Goal: Transaction & Acquisition: Book appointment/travel/reservation

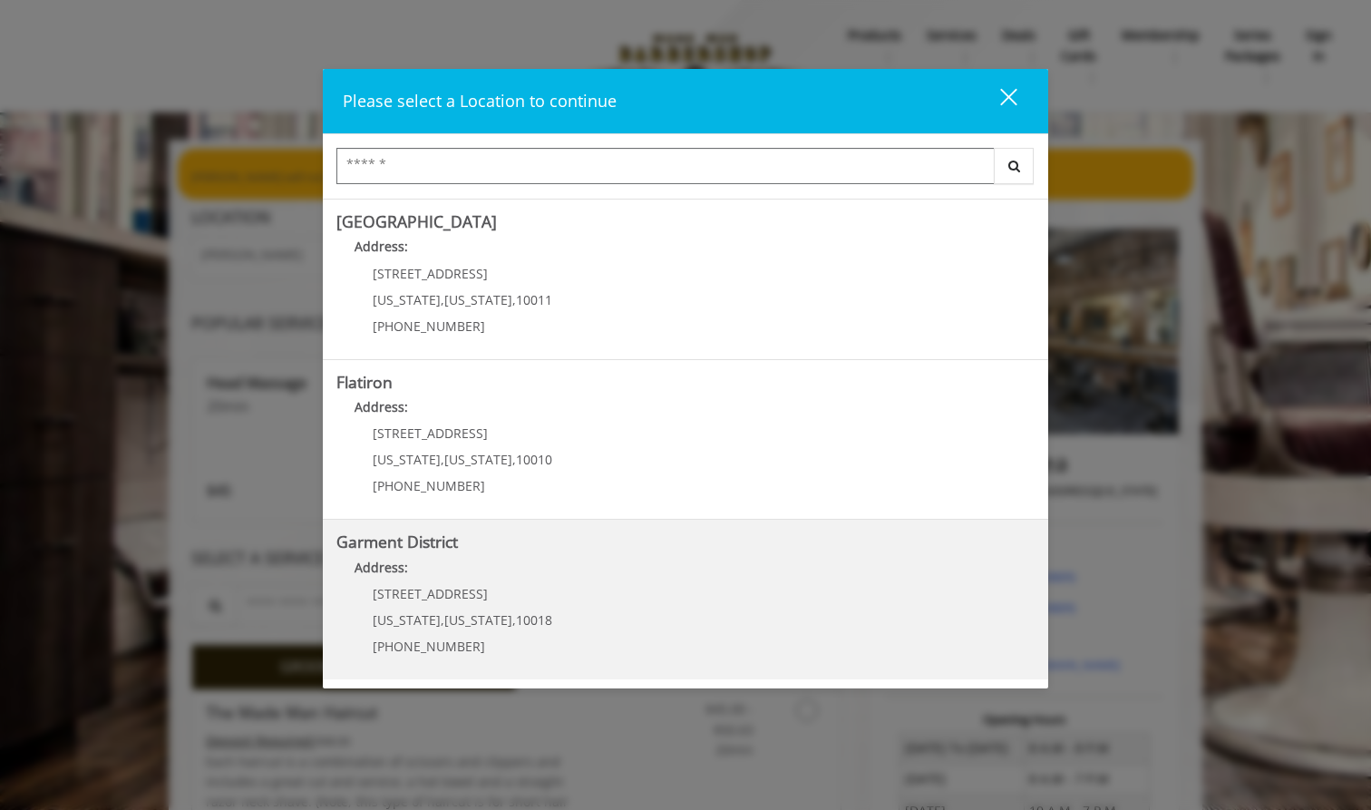
scroll to position [312, 0]
click at [514, 560] on District "Address:" at bounding box center [686, 574] width 698 height 29
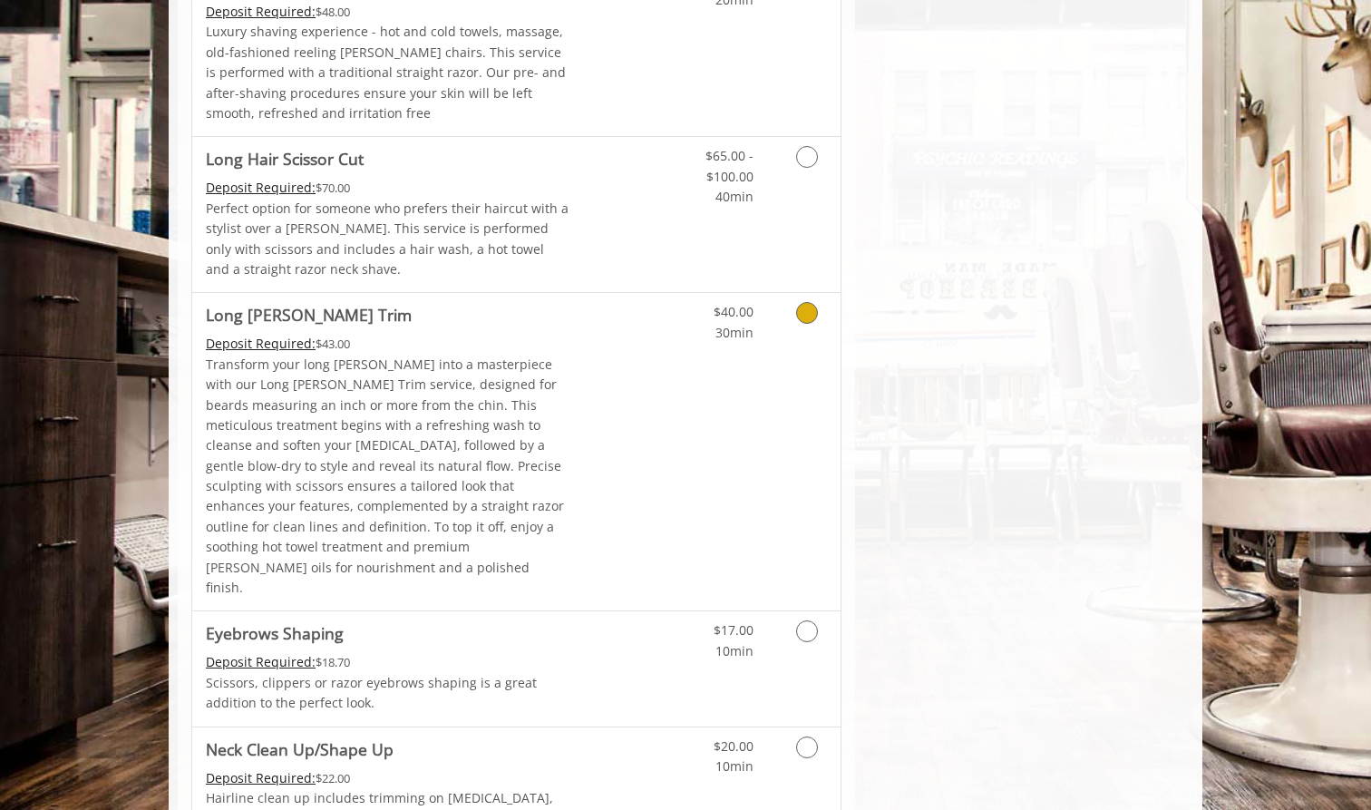
scroll to position [2339, 0]
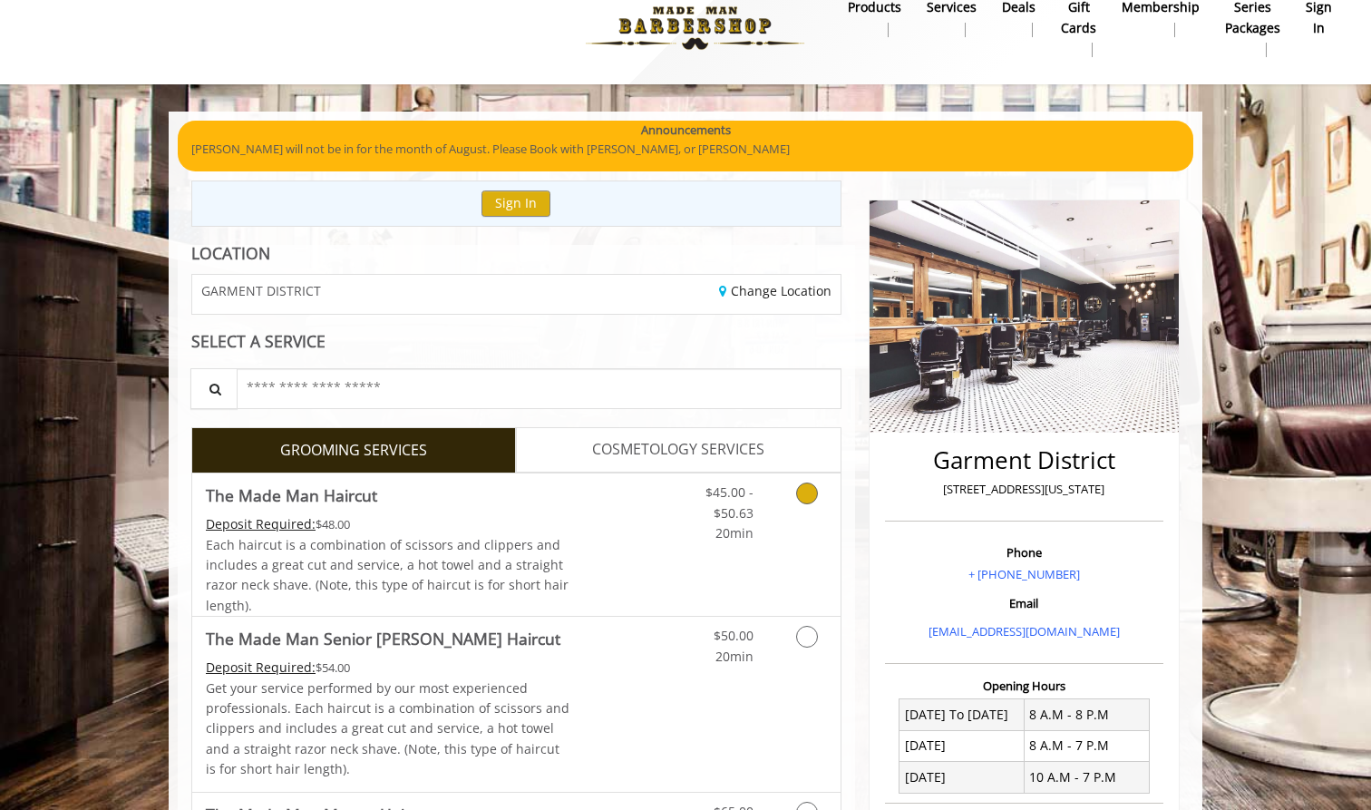
click at [556, 517] on div "Deposit Required: $48.00" at bounding box center [388, 524] width 365 height 20
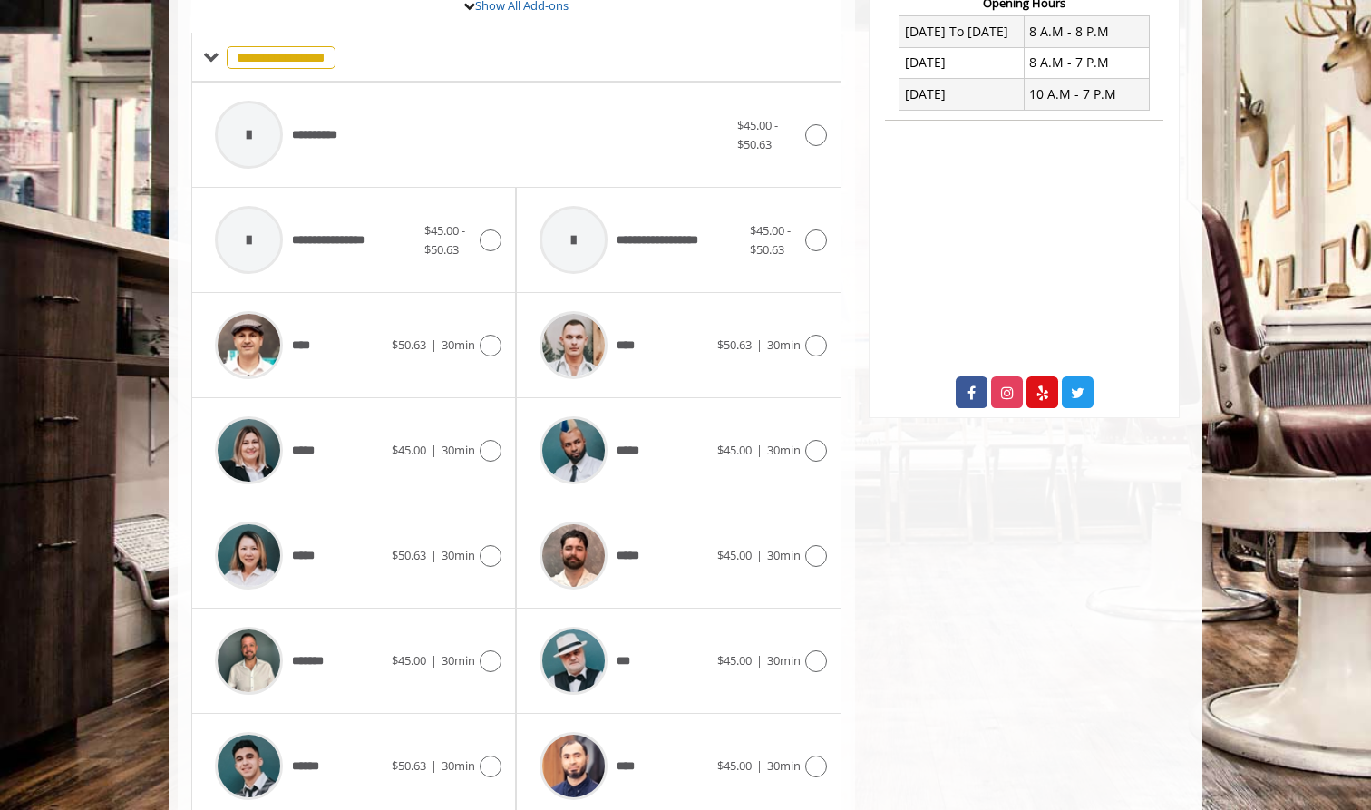
scroll to position [717, 0]
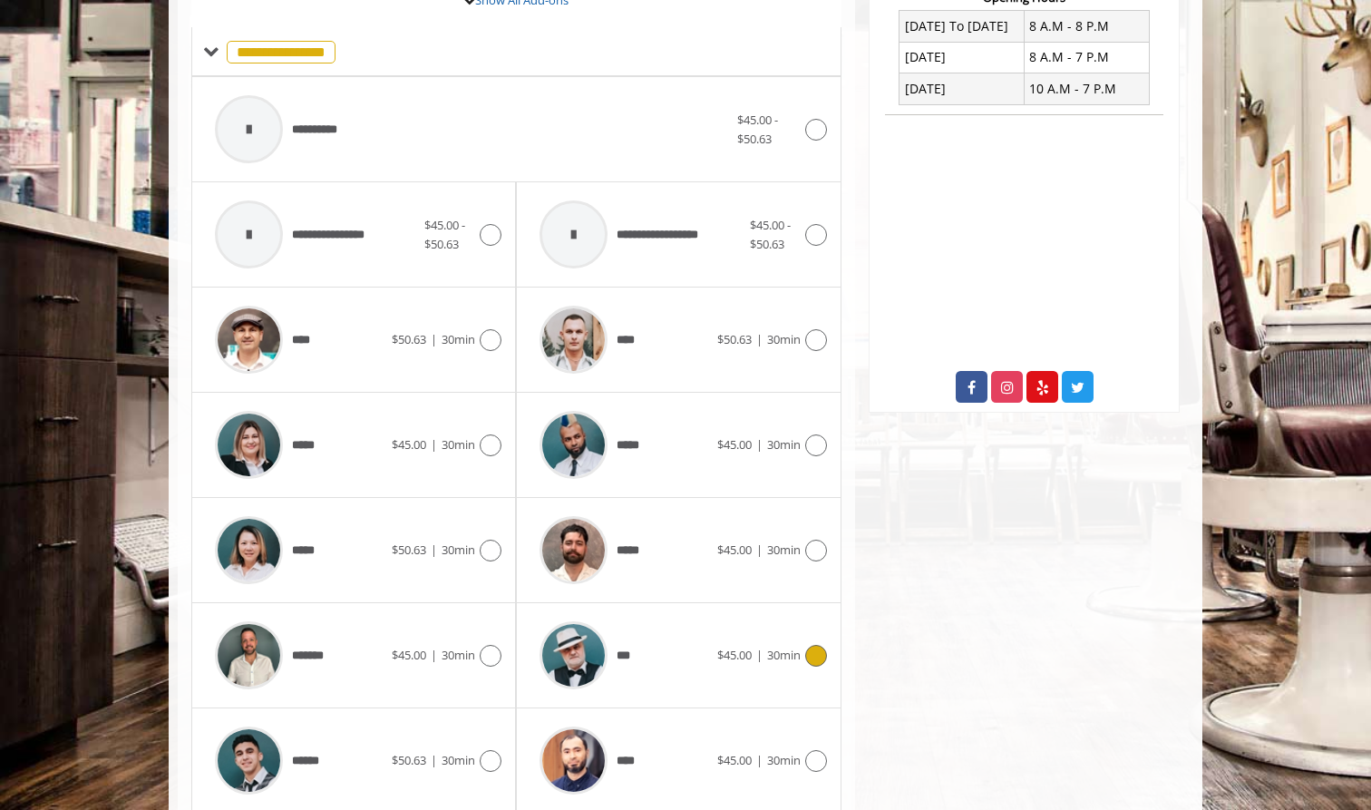
click at [678, 616] on div "***" at bounding box center [624, 655] width 186 height 86
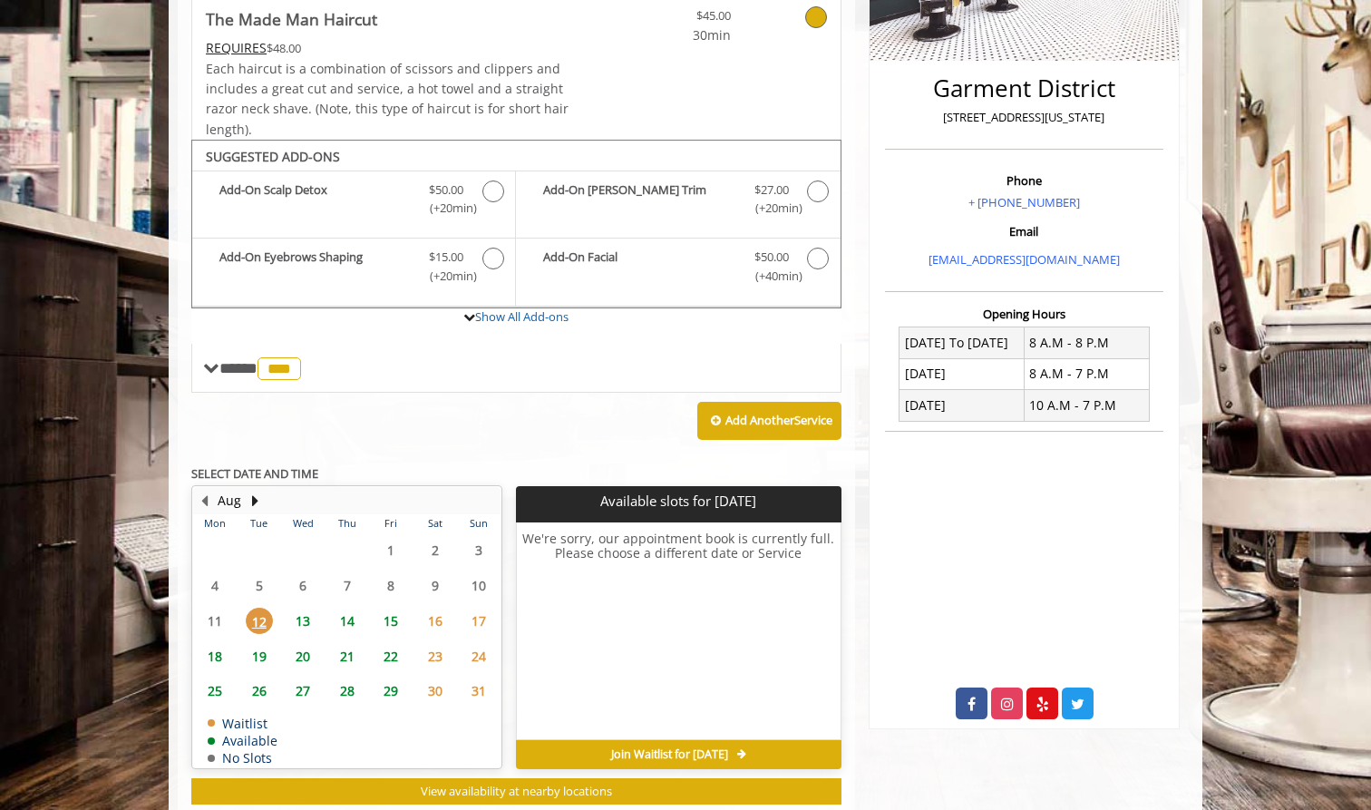
scroll to position [439, 0]
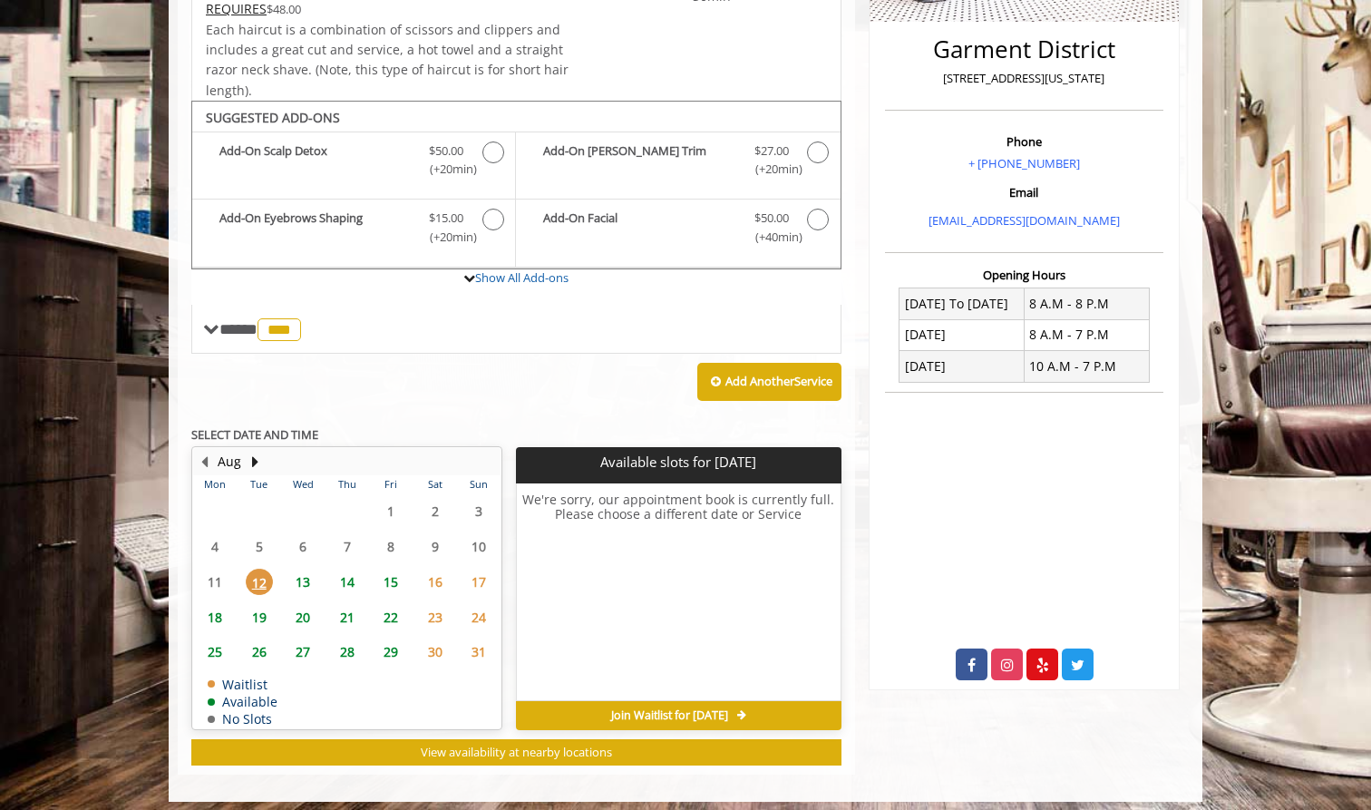
click at [355, 573] on span "14" at bounding box center [347, 582] width 27 height 26
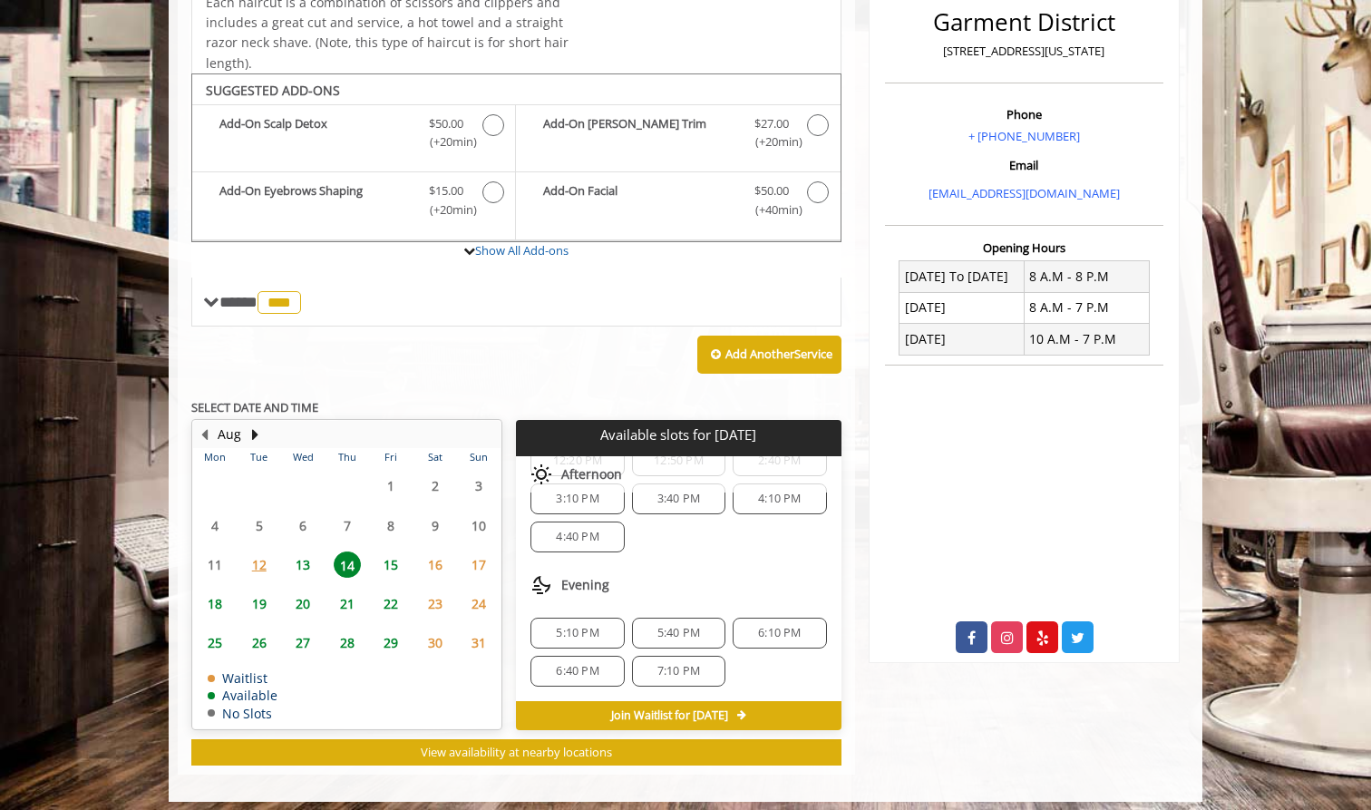
scroll to position [196, 0]
click at [679, 626] on span "5:40 PM" at bounding box center [679, 633] width 43 height 15
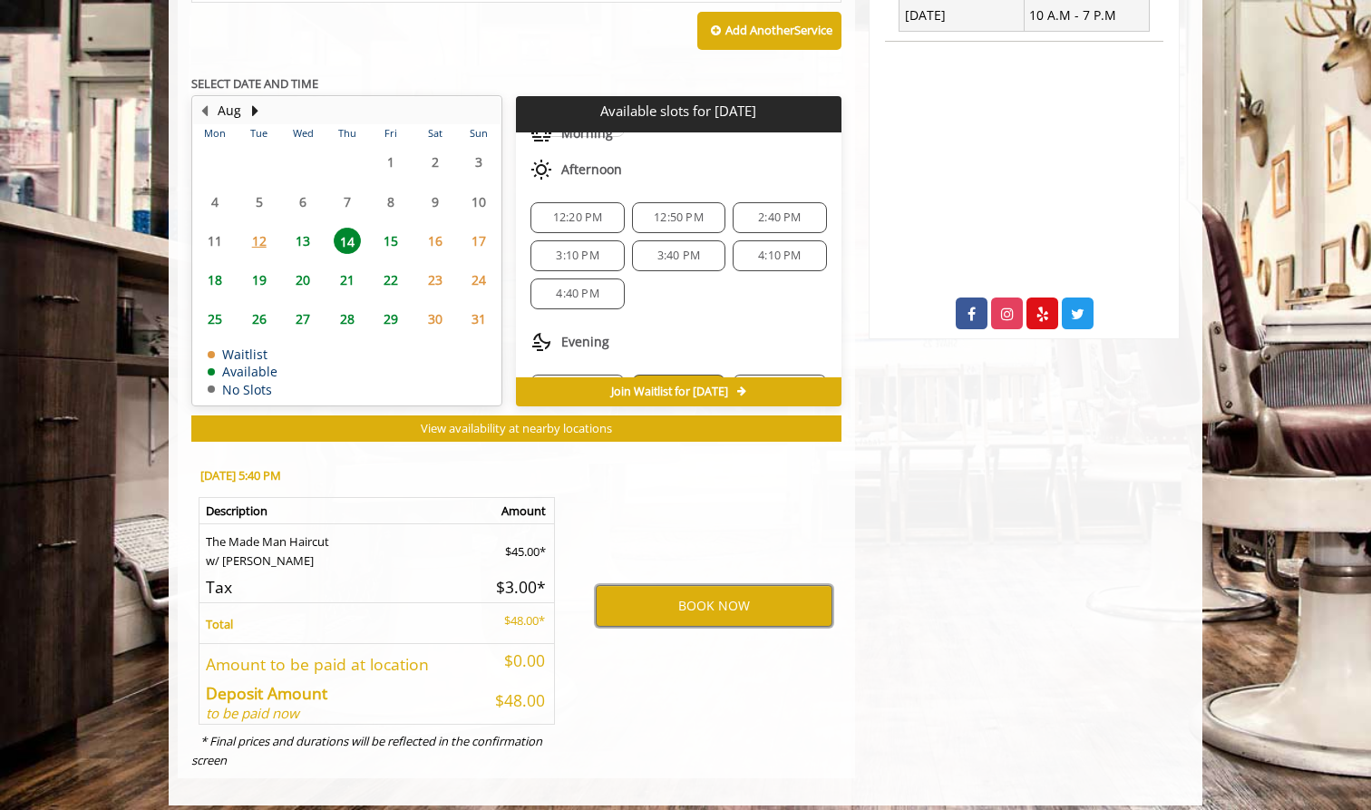
scroll to position [112, 0]
click at [678, 463] on div "BOOK NOW" at bounding box center [714, 605] width 282 height 309
click at [705, 591] on button "BOOK NOW" at bounding box center [714, 606] width 237 height 42
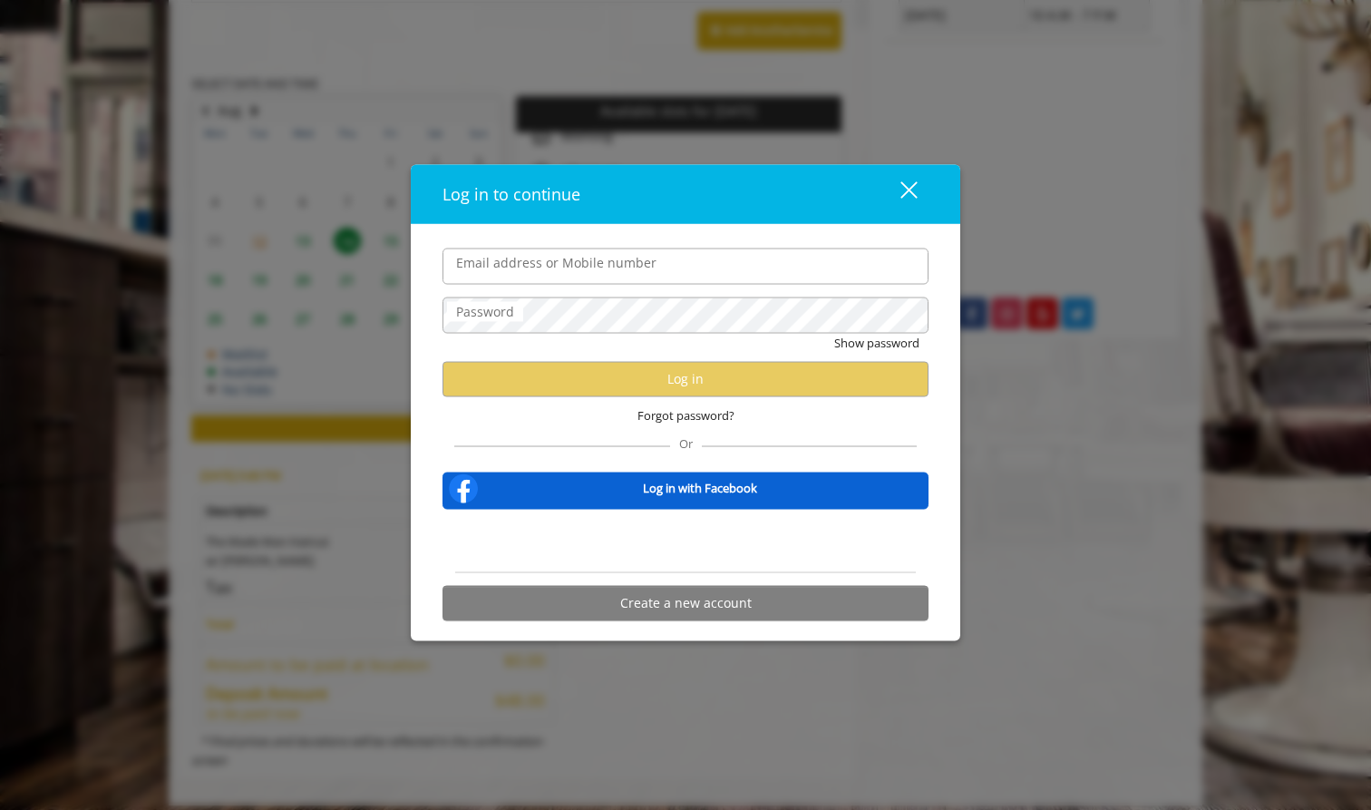
click at [729, 532] on div "Sign in with Google. Opens in new tab" at bounding box center [685, 541] width 167 height 40
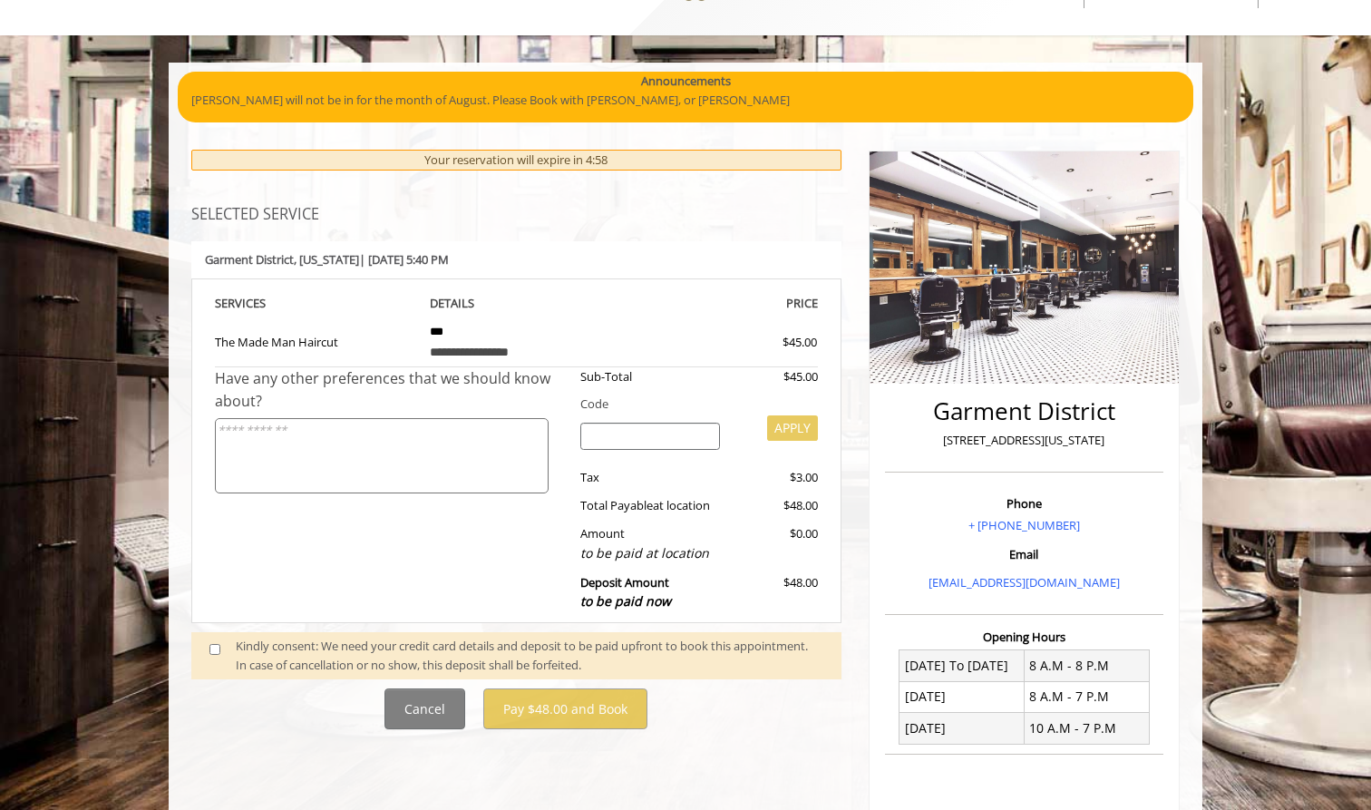
scroll to position [123, 0]
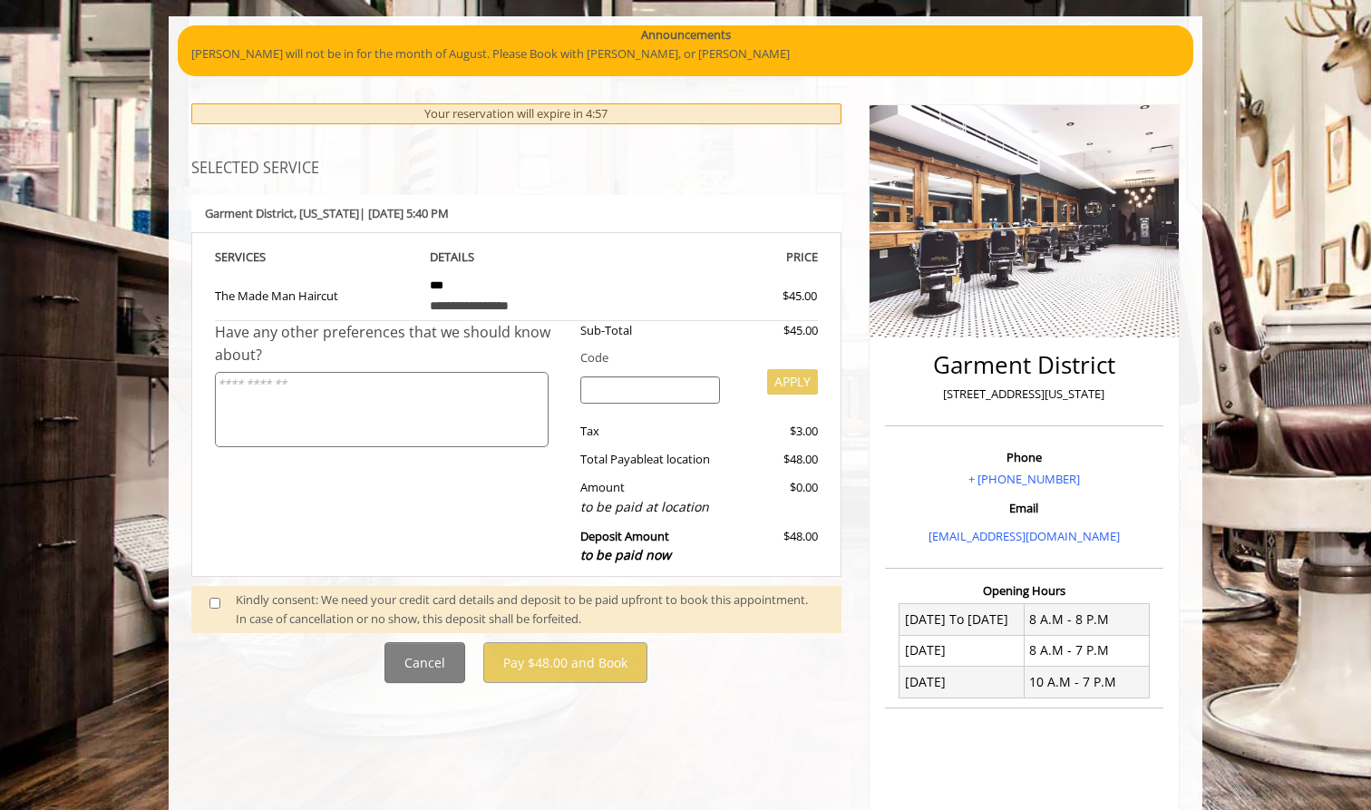
click at [676, 593] on div "Kindly consent: We need your credit card details and deposit to be paid upfront…" at bounding box center [530, 609] width 588 height 38
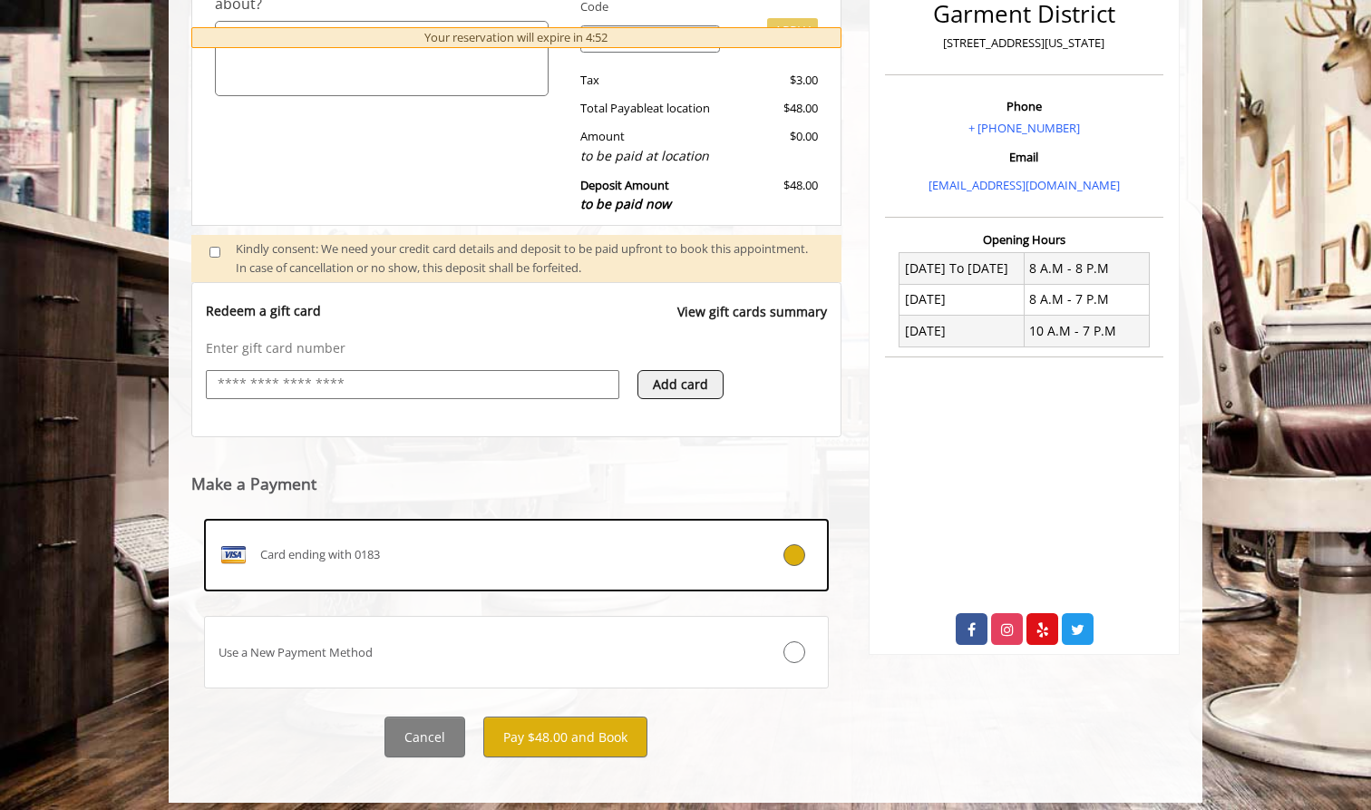
scroll to position [473, 0]
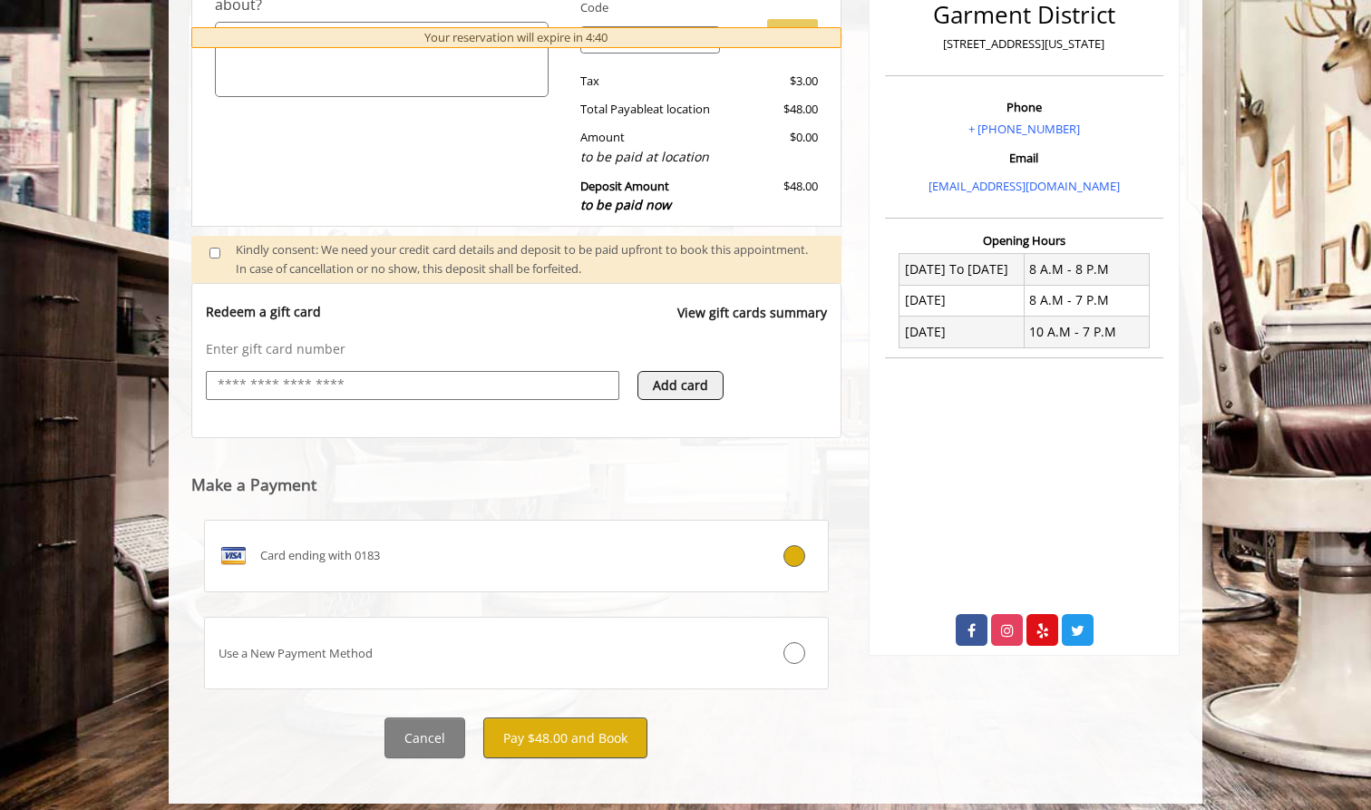
click at [564, 728] on button "Pay $48.00 and Book" at bounding box center [565, 737] width 164 height 41
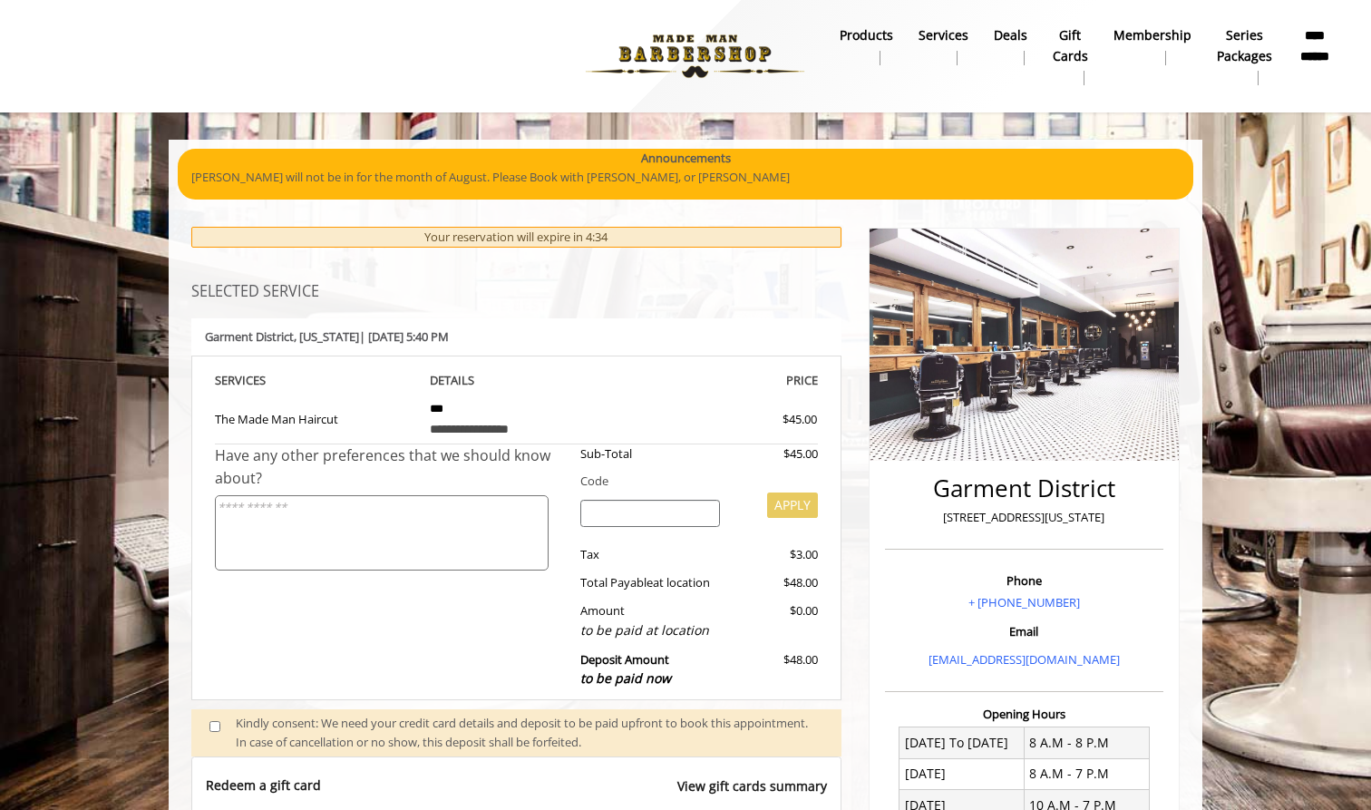
scroll to position [0, 0]
